Goal: Information Seeking & Learning: Learn about a topic

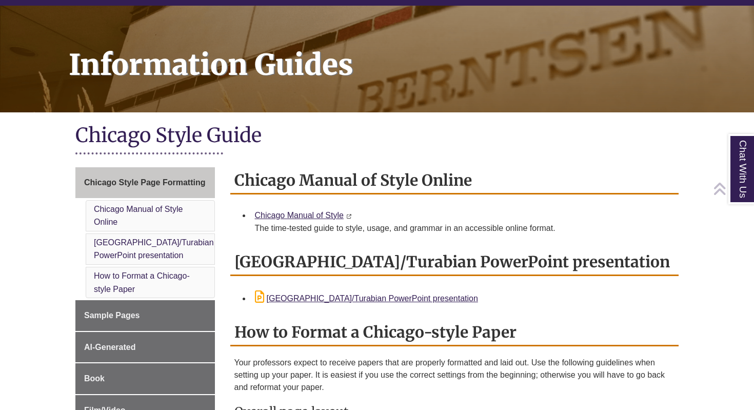
scroll to position [120, 0]
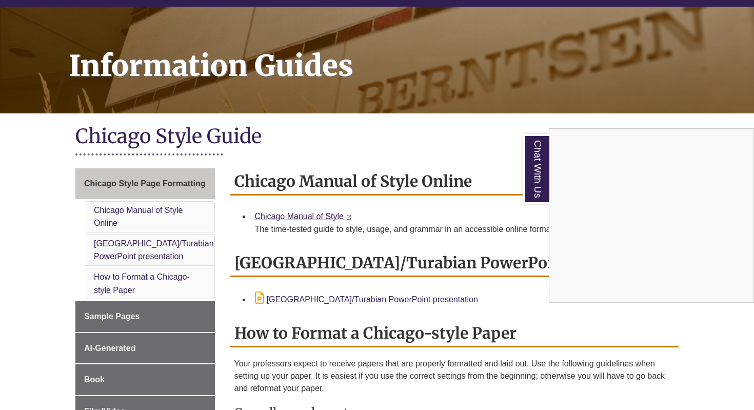
click at [323, 214] on div "Chat With Us" at bounding box center [377, 205] width 754 height 410
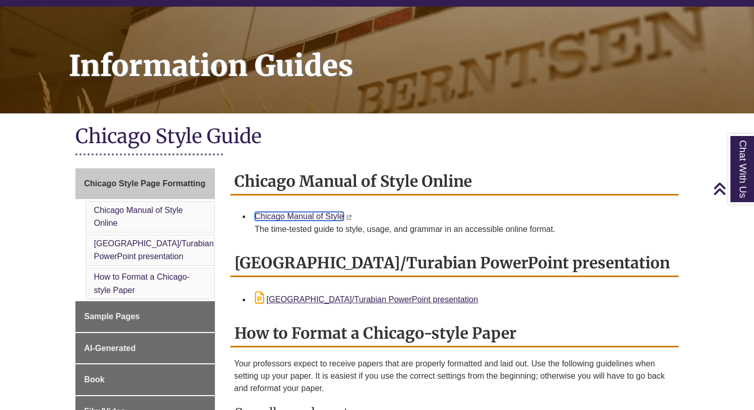
click at [330, 217] on link "Chicago Manual of Style" at bounding box center [299, 216] width 89 height 9
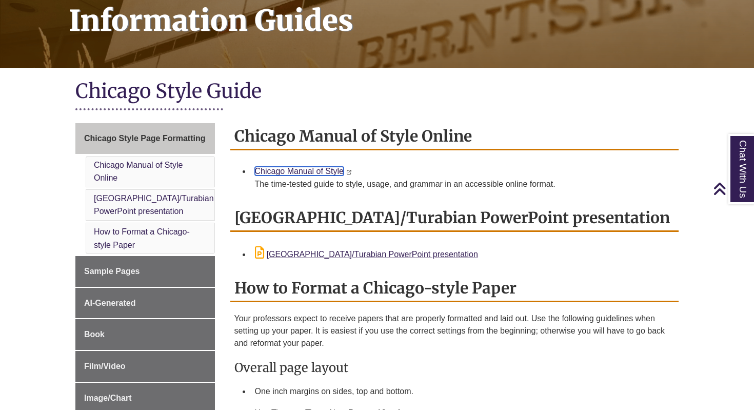
scroll to position [166, 0]
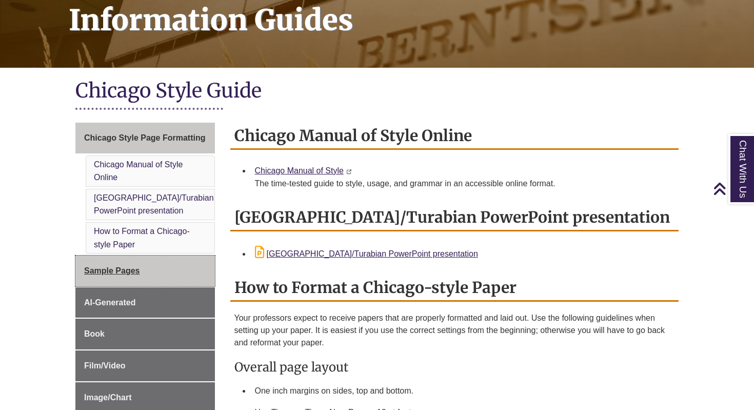
click at [139, 270] on span "Sample Pages" at bounding box center [112, 270] width 56 height 9
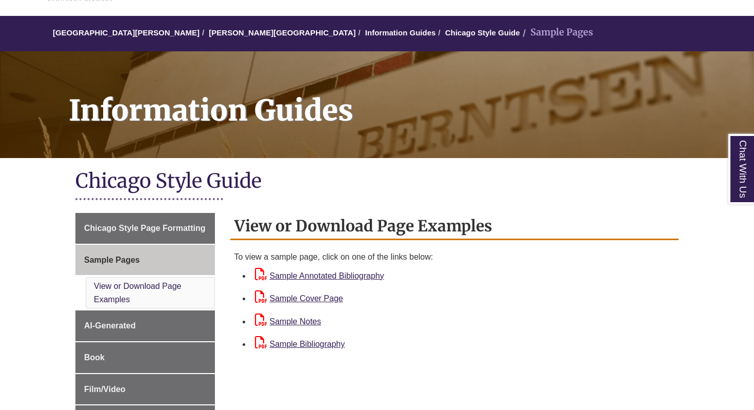
scroll to position [76, 0]
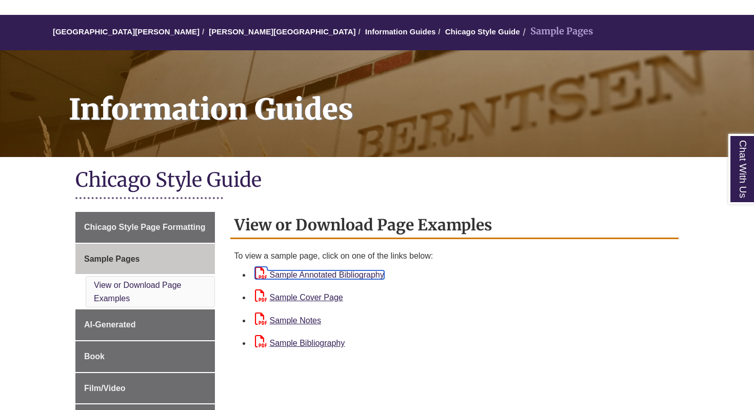
click at [324, 274] on link "Sample Annotated Bibliography" at bounding box center [319, 274] width 129 height 9
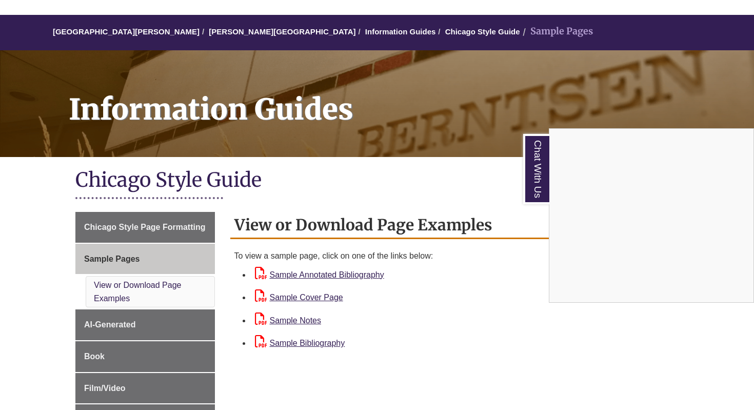
click at [134, 230] on div "Chat With Us" at bounding box center [377, 205] width 754 height 410
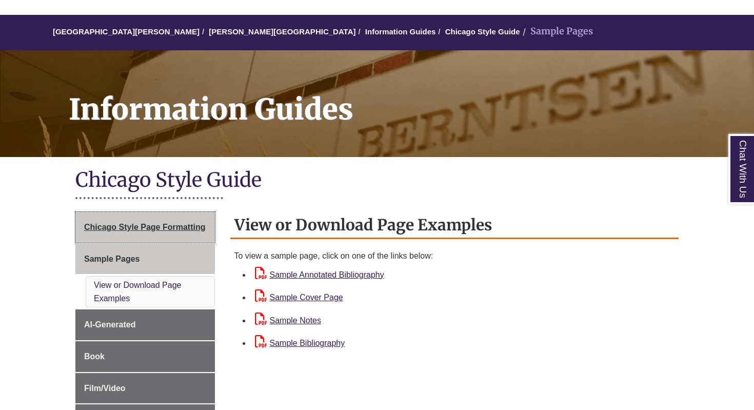
click at [131, 228] on span "Chicago Style Page Formatting" at bounding box center [144, 226] width 121 height 9
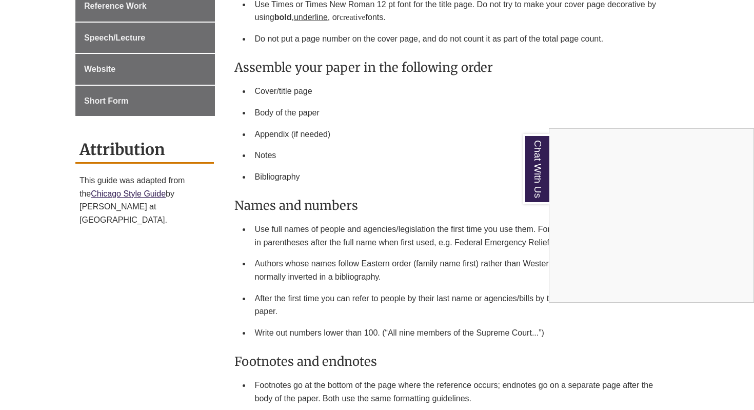
scroll to position [845, 0]
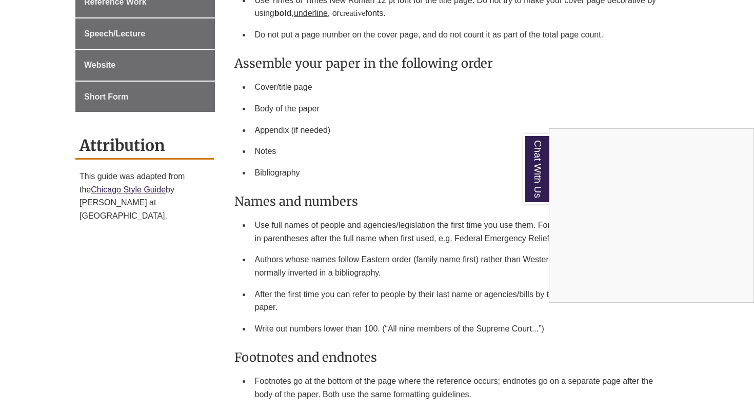
click at [463, 199] on div "Chat With Us" at bounding box center [377, 205] width 754 height 410
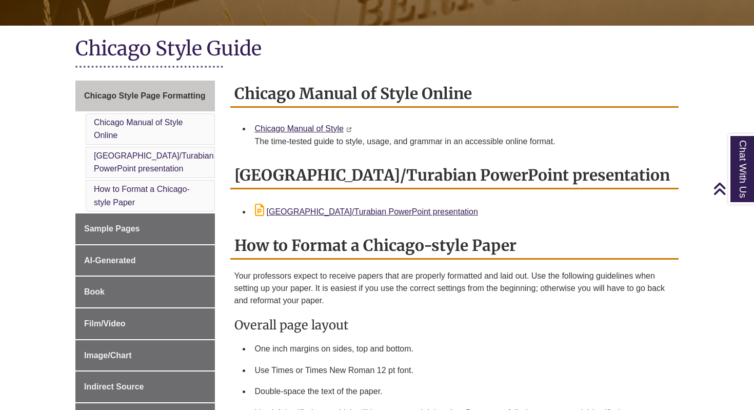
scroll to position [207, 0]
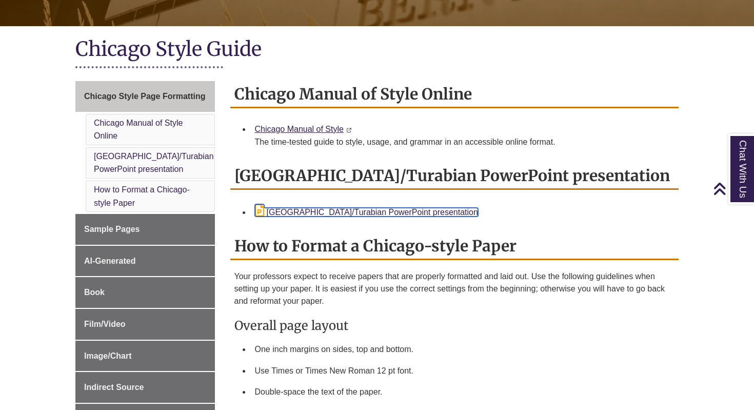
click at [322, 211] on link "Chicago/Turabian PowerPoint presentation" at bounding box center [366, 212] width 223 height 9
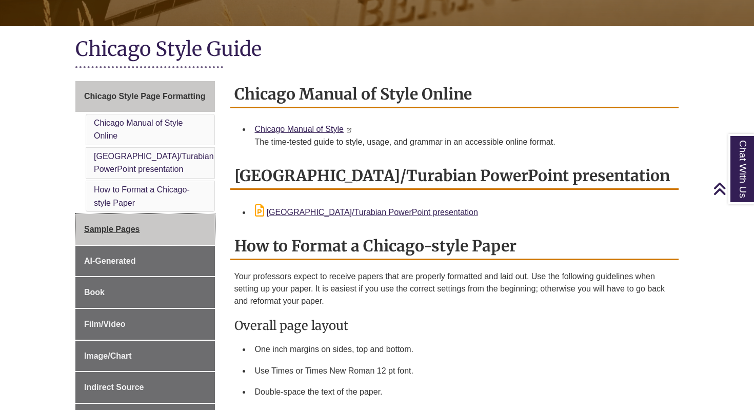
click at [115, 225] on span "Sample Pages" at bounding box center [112, 229] width 56 height 9
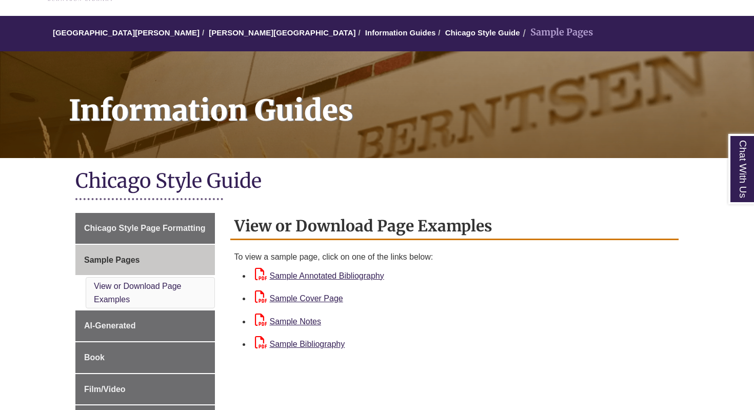
scroll to position [80, 0]
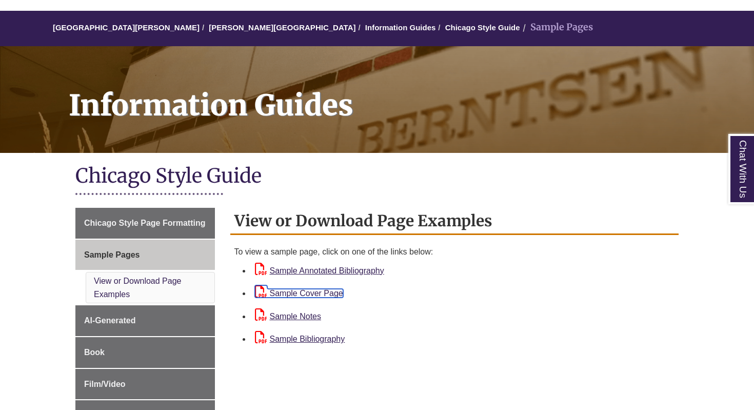
click at [313, 295] on link "Sample Cover Page" at bounding box center [299, 293] width 88 height 9
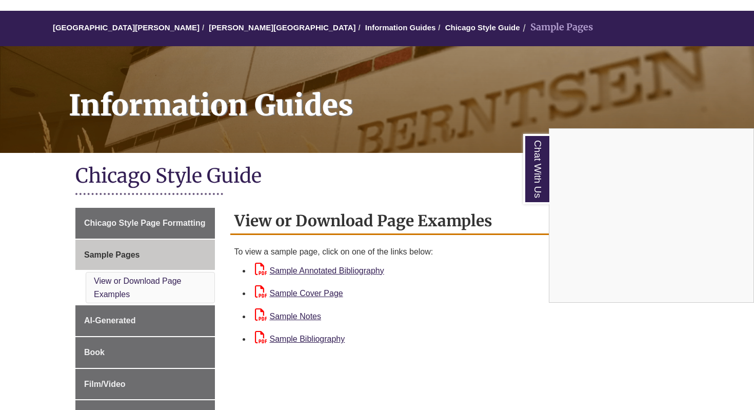
click at [299, 268] on div "Chat With Us" at bounding box center [377, 205] width 754 height 410
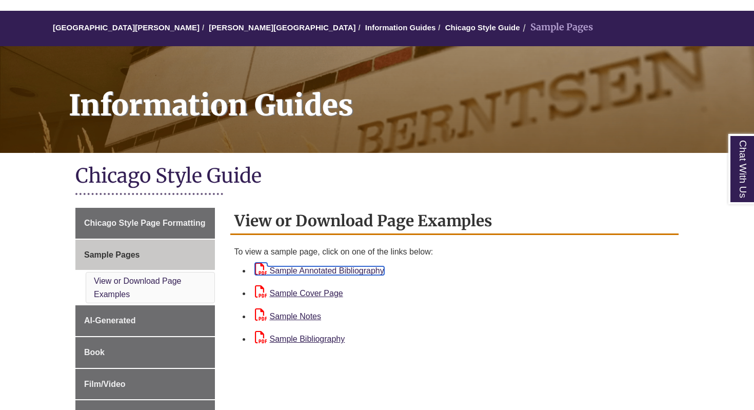
click at [299, 268] on link "Sample Annotated Bibliography" at bounding box center [319, 270] width 129 height 9
